Goal: Task Accomplishment & Management: Manage account settings

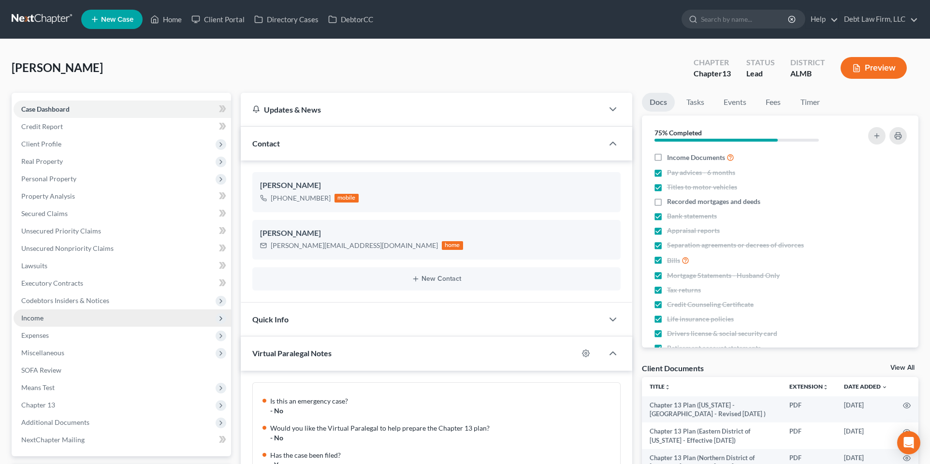
scroll to position [353, 0]
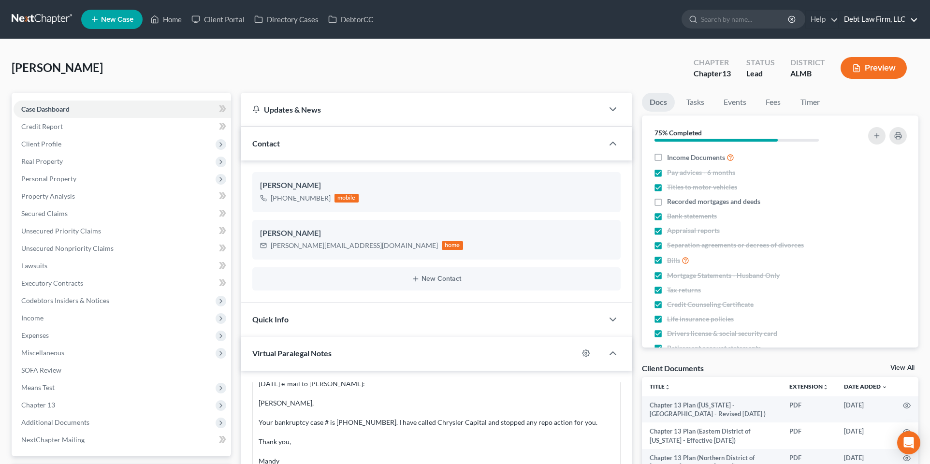
click at [867, 20] on link "Debt Law Firm, LLC" at bounding box center [878, 19] width 79 height 17
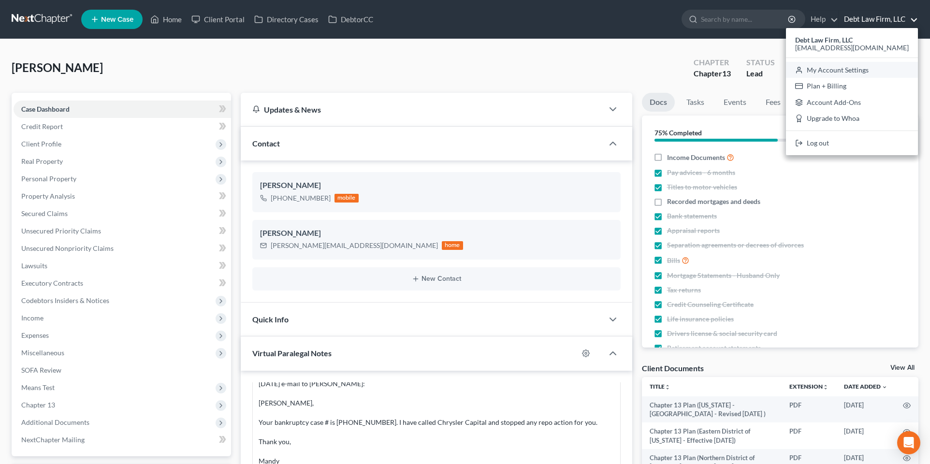
click at [858, 68] on link "My Account Settings" at bounding box center [852, 70] width 132 height 16
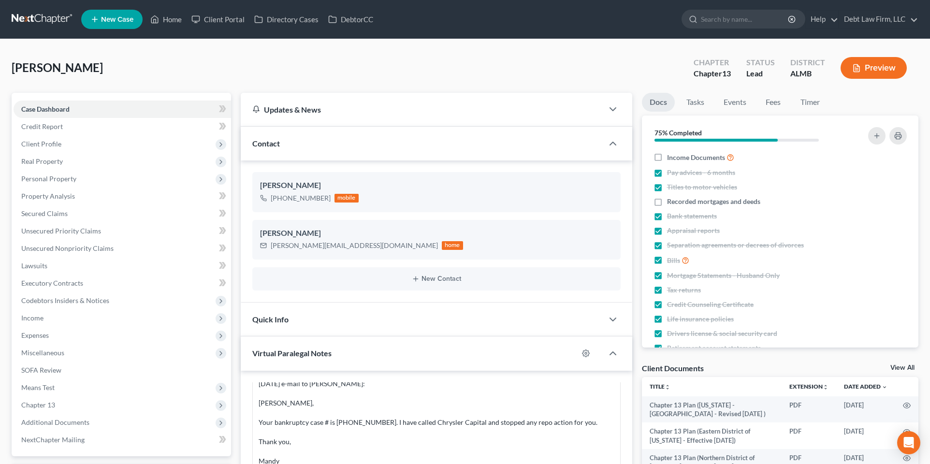
select select "24"
select select "36"
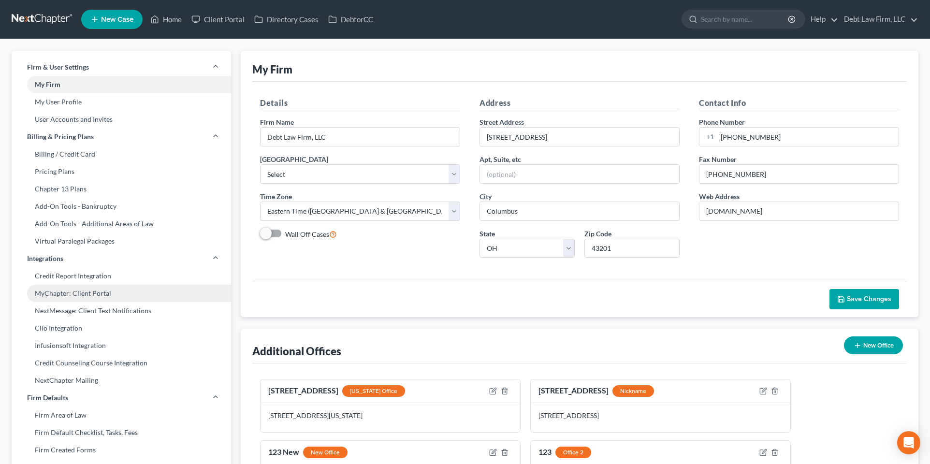
click at [122, 291] on link "MyChapter: Client Portal" at bounding box center [121, 293] width 219 height 17
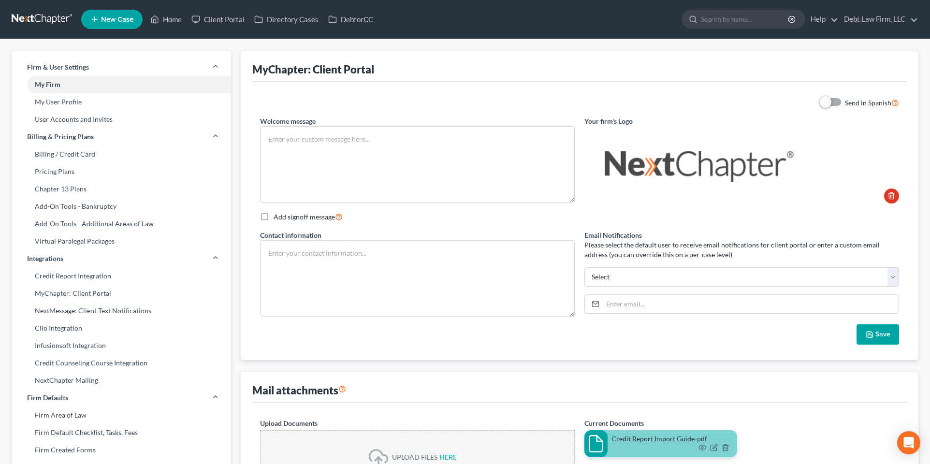
type textarea "Test"
type textarea "Debt Law Firm, LLC [STREET_ADDRESS] [PHONE_NUMBER]"
type input "[PERSON_NAME][EMAIL_ADDRESS][PERSON_NAME][DOMAIN_NAME]"
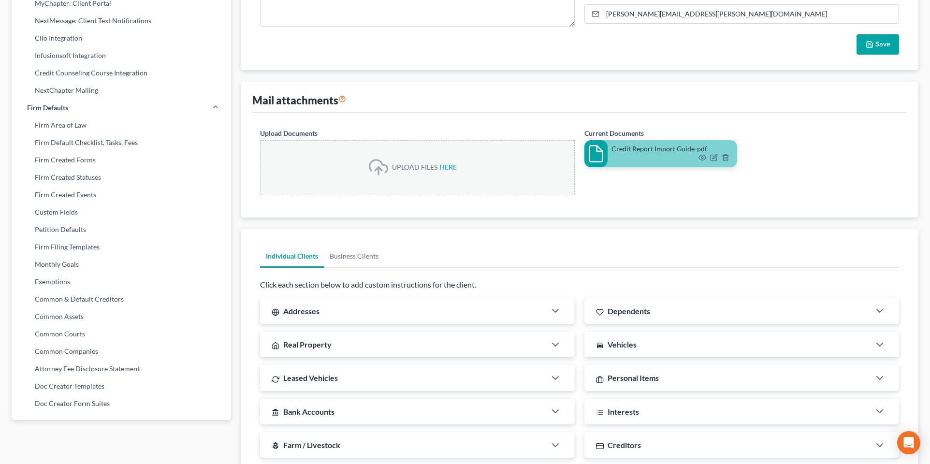
scroll to position [204, 0]
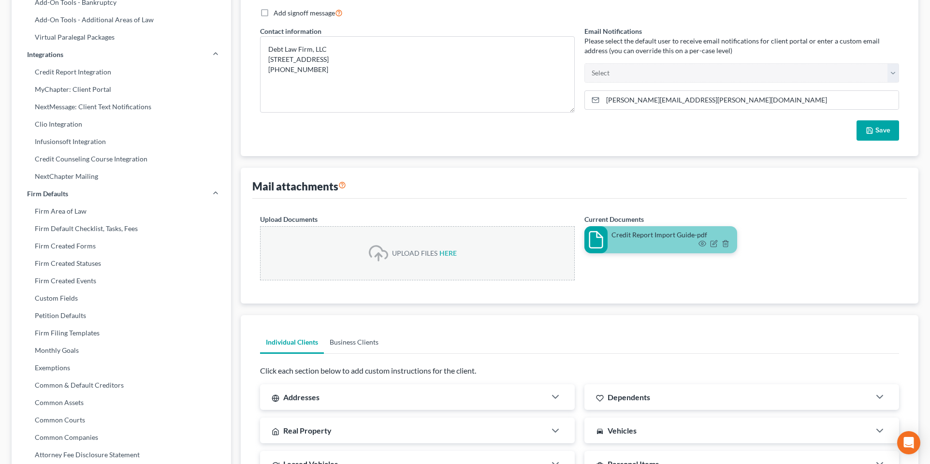
click at [347, 346] on link "Business Clients" at bounding box center [354, 341] width 60 height 23
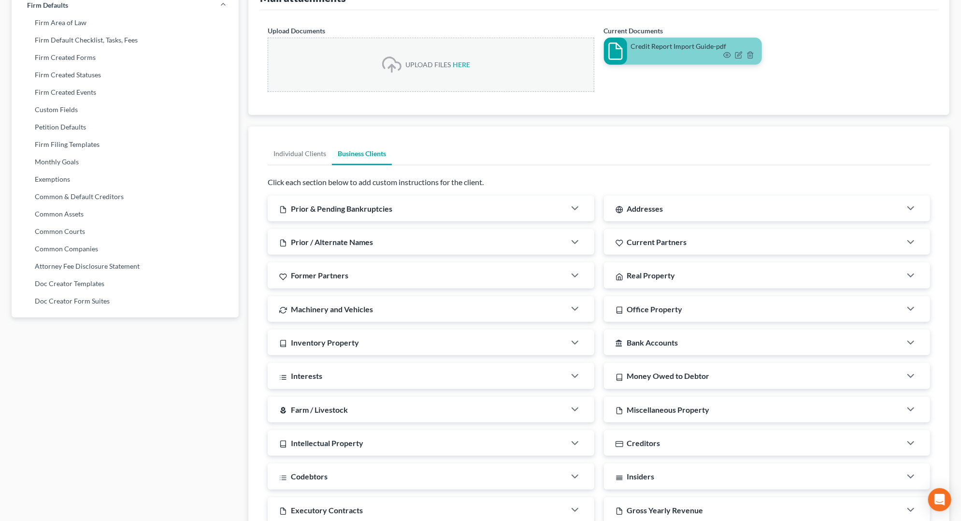
scroll to position [480, 0]
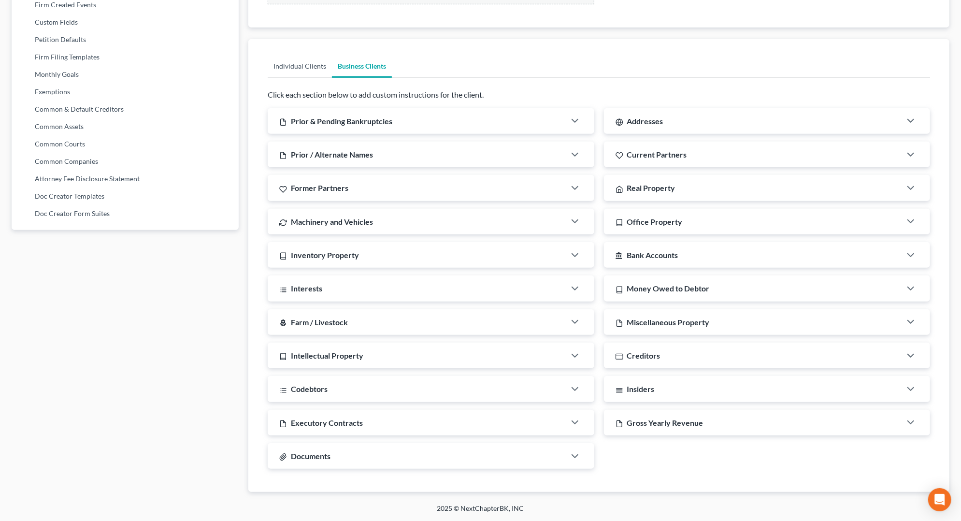
click at [284, 60] on link "Individual Clients" at bounding box center [300, 66] width 64 height 23
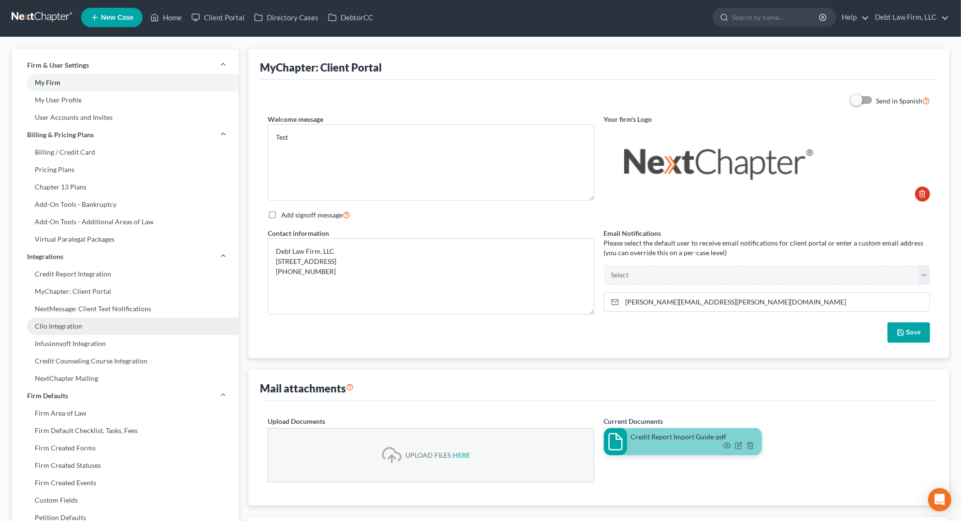
scroll to position [3, 0]
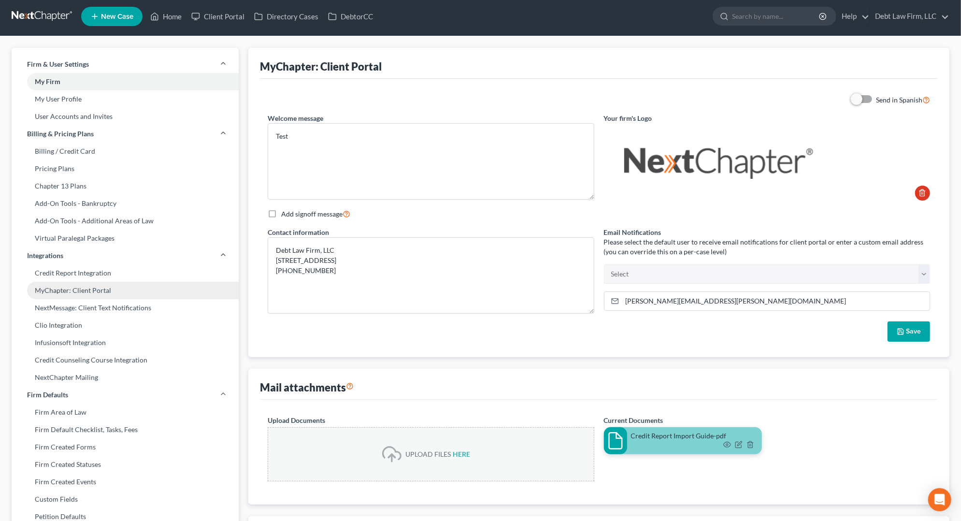
click at [72, 294] on link "MyChapter: Client Portal" at bounding box center [125, 290] width 227 height 17
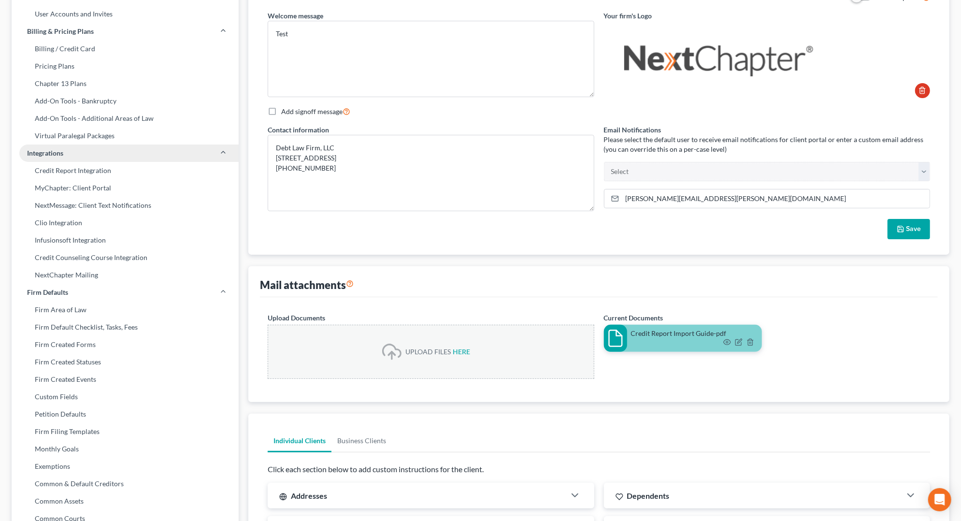
scroll to position [107, 0]
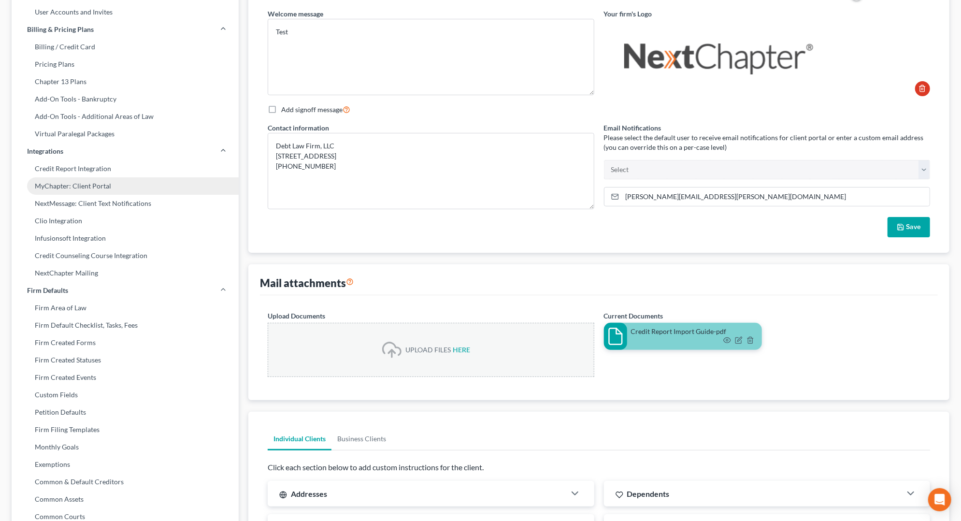
click at [96, 187] on link "MyChapter: Client Portal" at bounding box center [125, 185] width 227 height 17
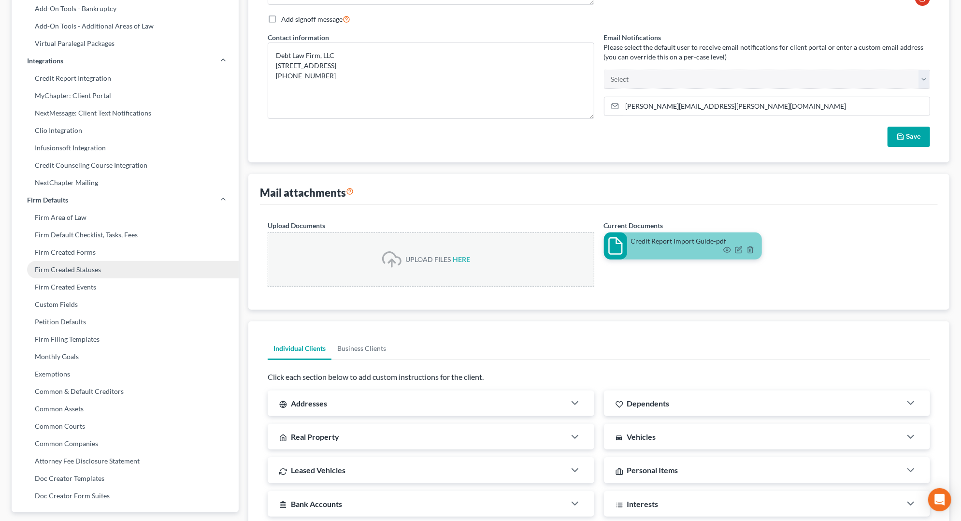
scroll to position [252, 0]
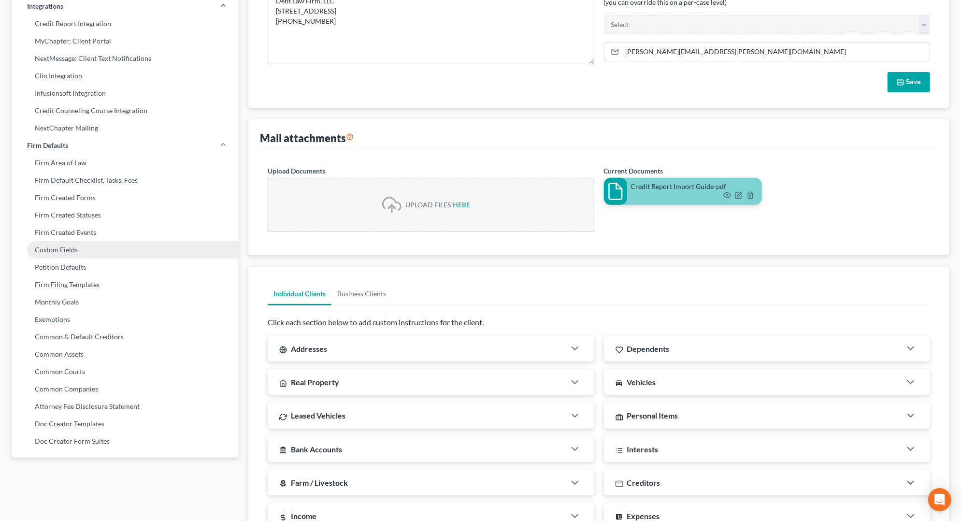
click at [87, 252] on link "Custom Fields" at bounding box center [125, 249] width 227 height 17
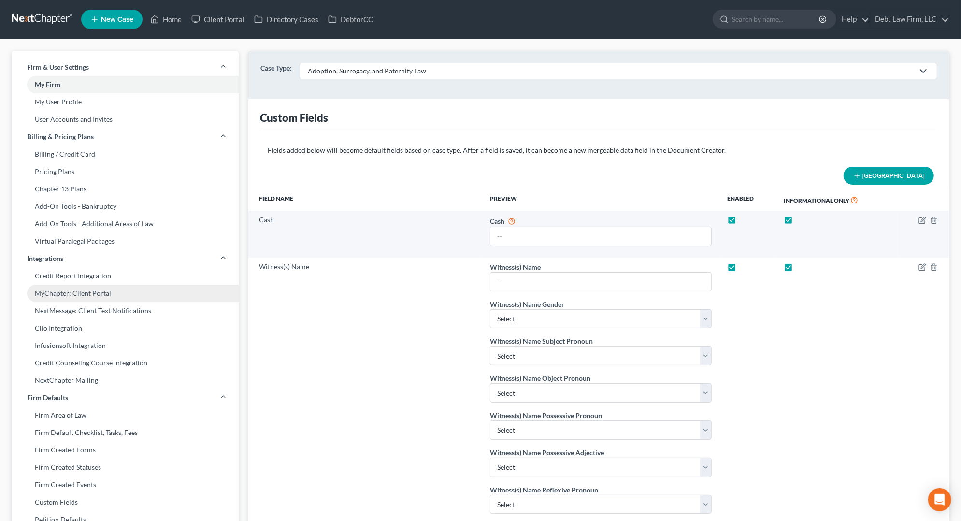
click at [110, 293] on link "MyChapter: Client Portal" at bounding box center [125, 293] width 227 height 17
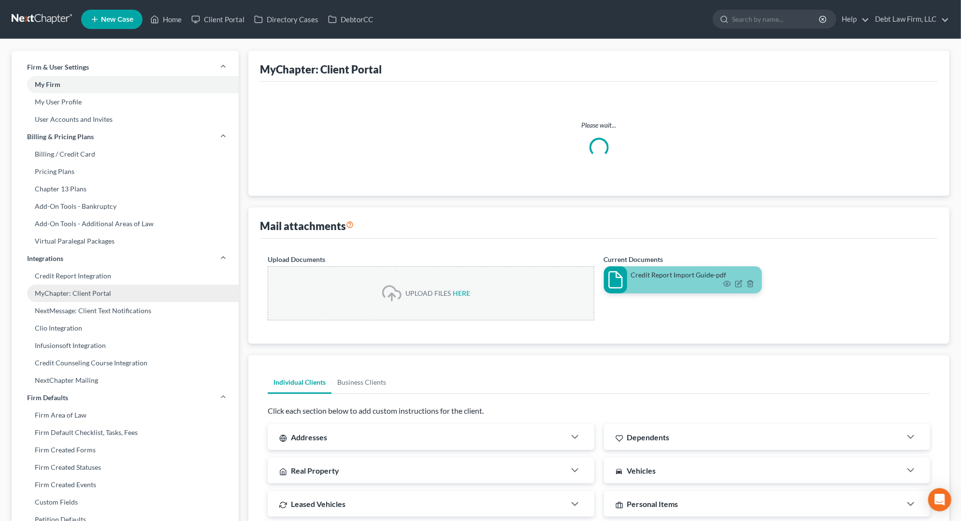
select select
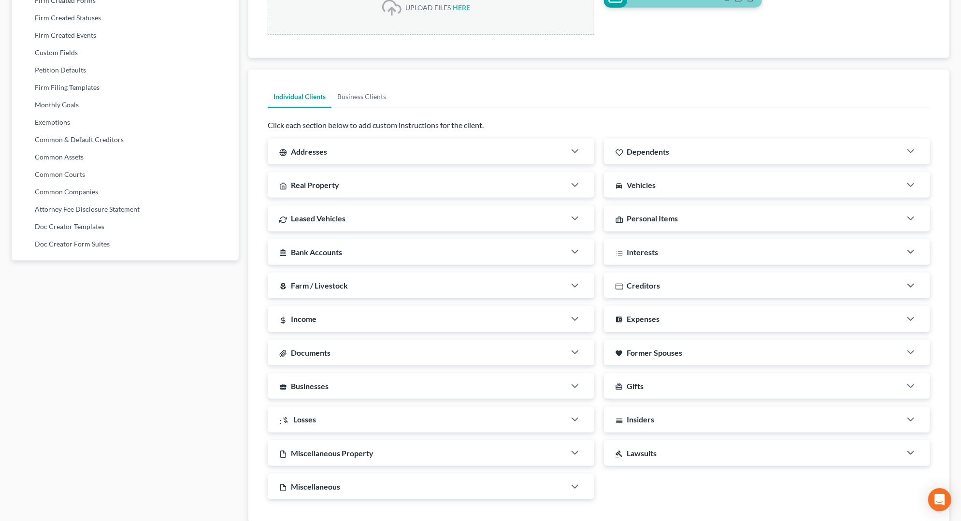
scroll to position [480, 0]
